Goal: Navigation & Orientation: Find specific page/section

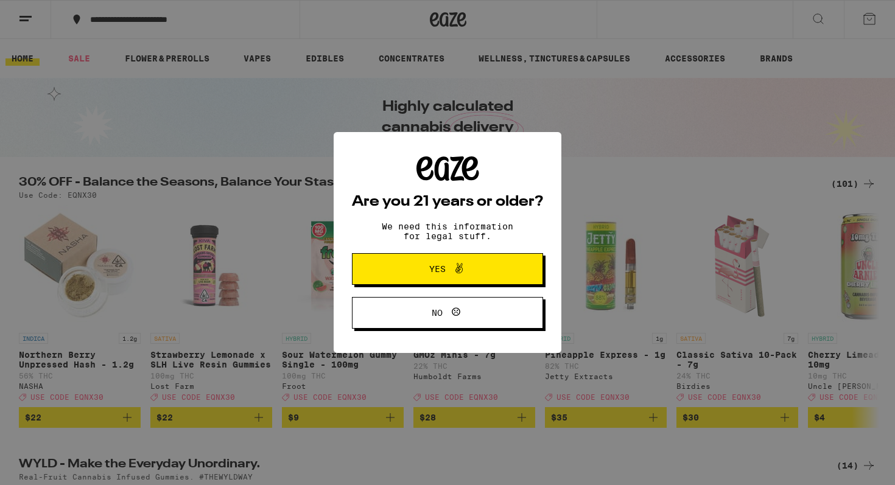
click at [459, 269] on icon at bounding box center [459, 268] width 15 height 15
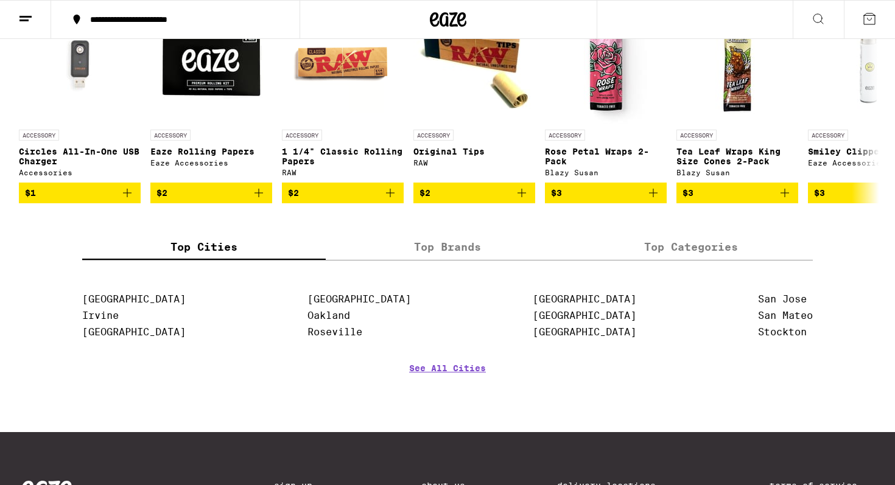
scroll to position [5285, 0]
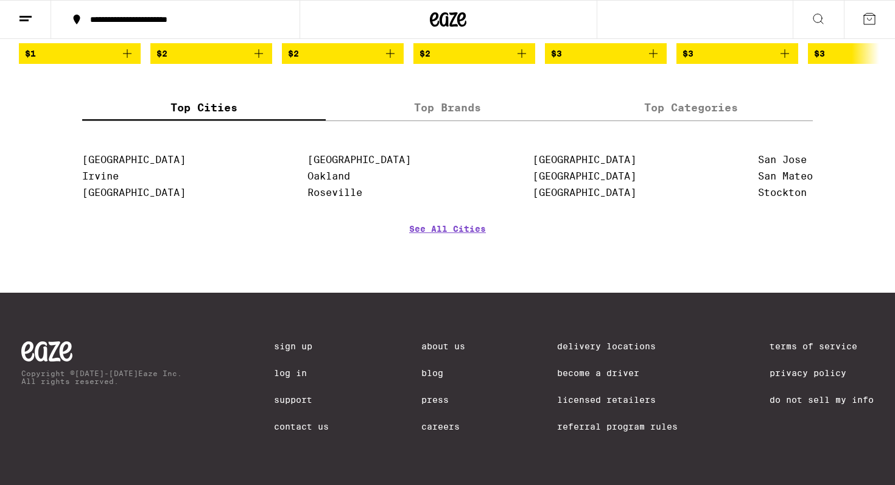
click at [426, 426] on link "Careers" at bounding box center [443, 427] width 44 height 10
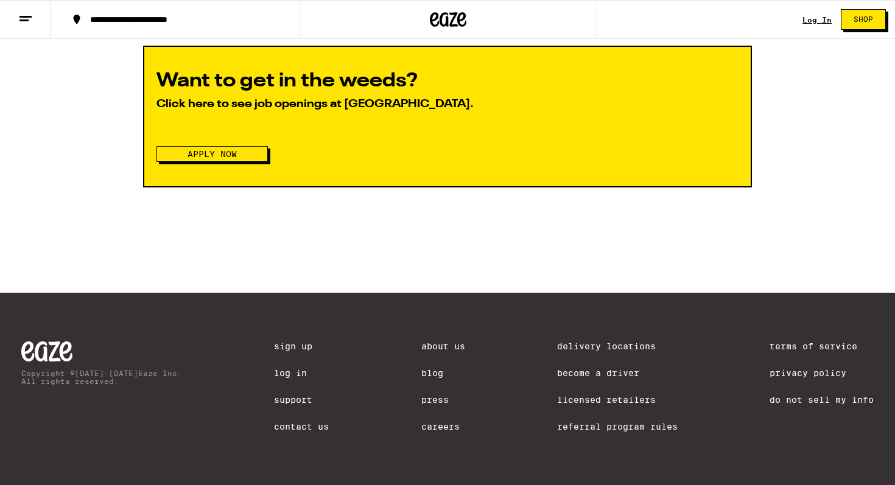
scroll to position [1402, 0]
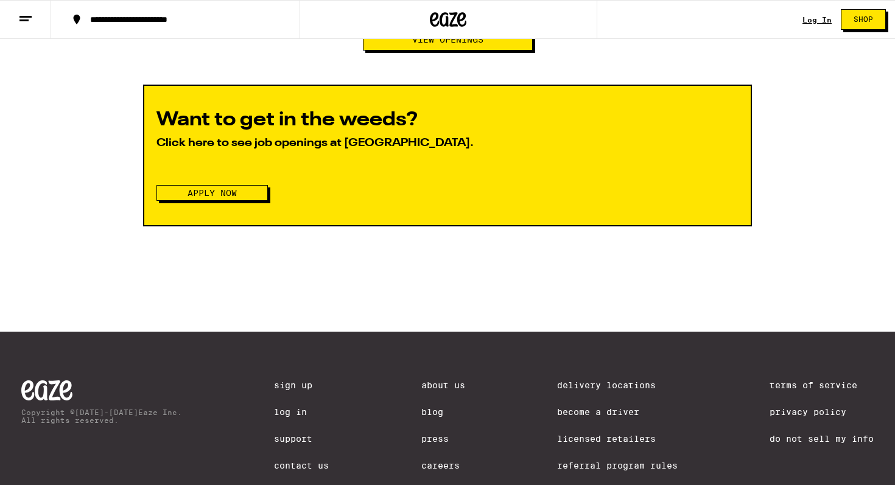
click at [192, 197] on span "Apply Now" at bounding box center [212, 193] width 49 height 9
